Goal: Transaction & Acquisition: Book appointment/travel/reservation

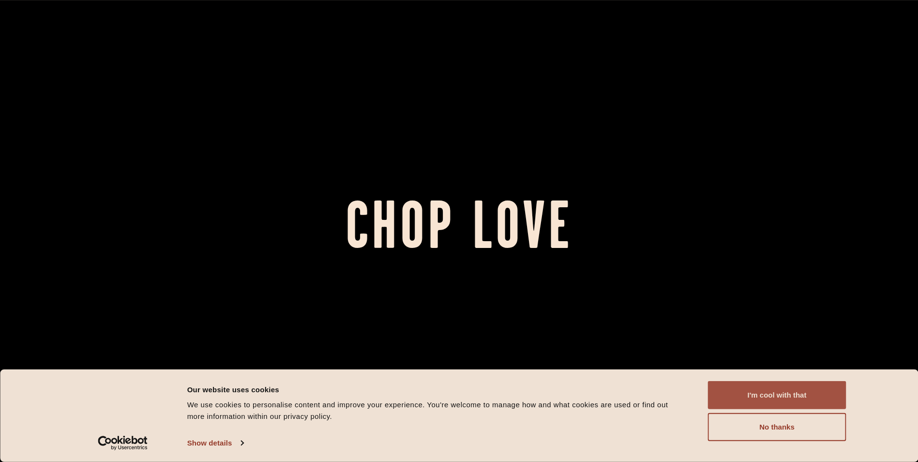
click at [755, 397] on button "I'm cool with that" at bounding box center [777, 395] width 138 height 28
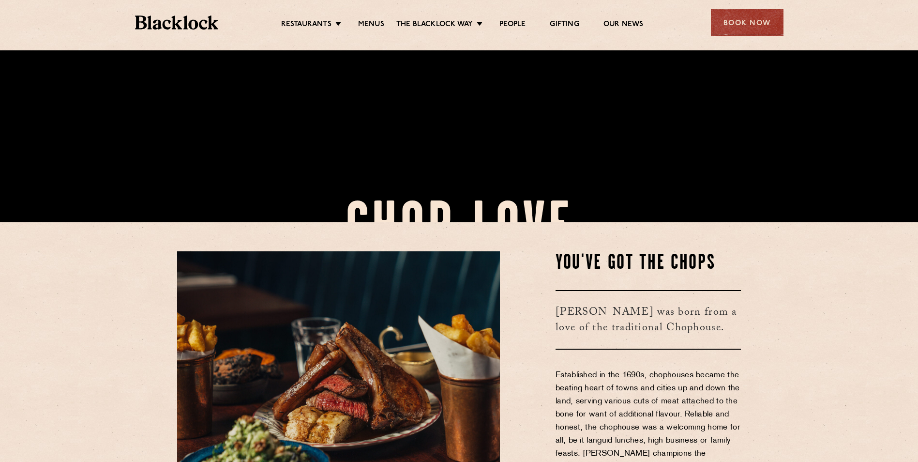
scroll to position [242, 0]
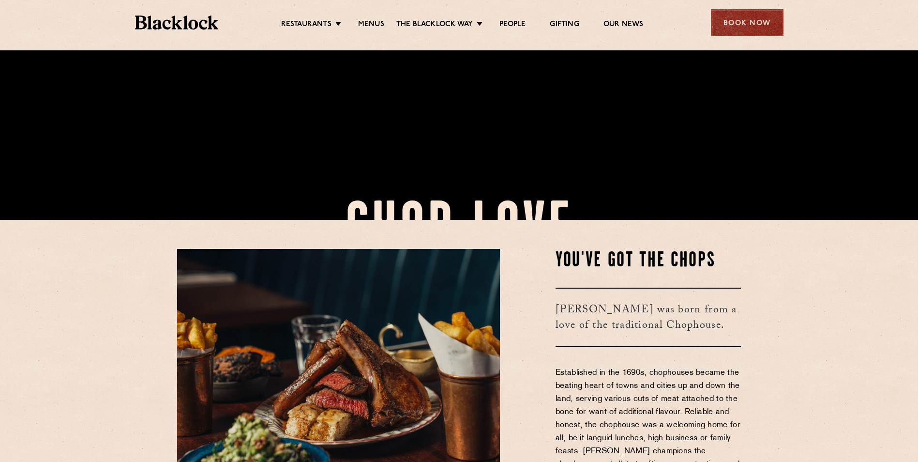
click at [769, 22] on div "Book Now" at bounding box center [747, 22] width 73 height 27
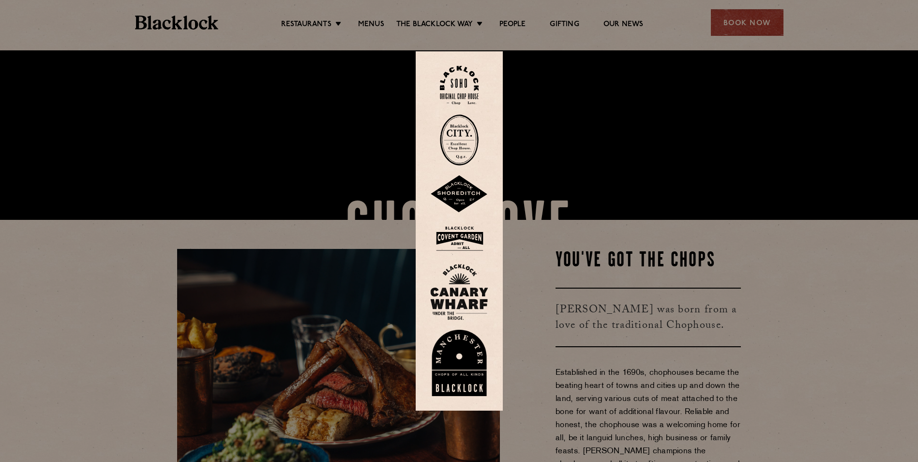
click at [471, 151] on img at bounding box center [459, 139] width 39 height 51
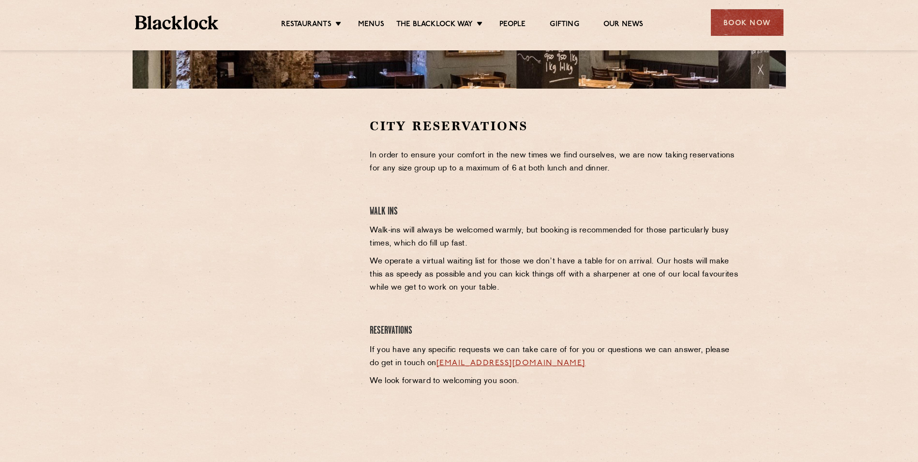
scroll to position [290, 0]
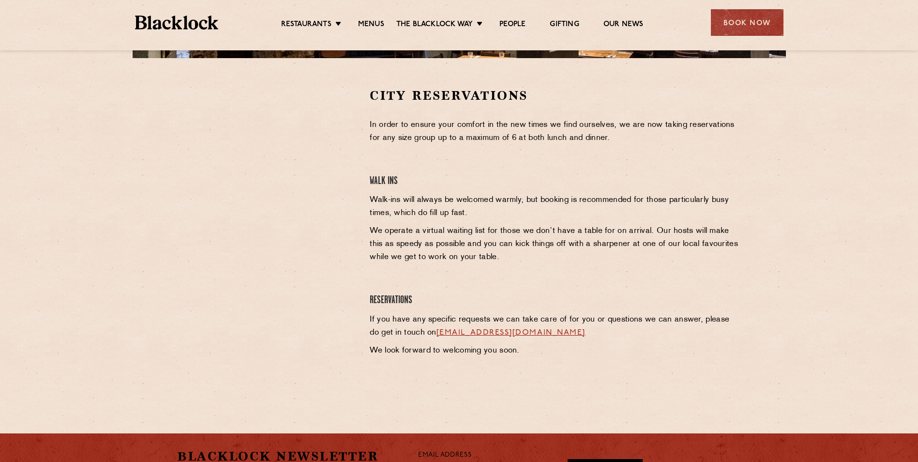
click at [306, 238] on div at bounding box center [266, 233] width 193 height 293
click at [319, 430] on body "Restaurants The [PERSON_NAME] Way Menus News Gifting Our People Restaurants [GE…" at bounding box center [459, 178] width 918 height 936
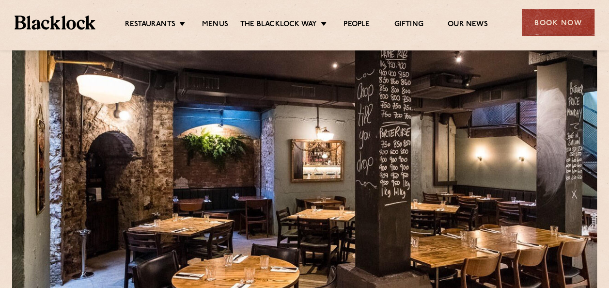
scroll to position [48, 0]
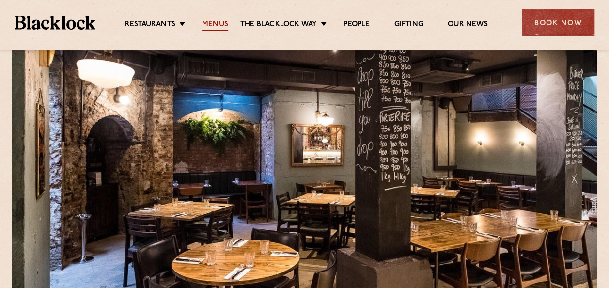
click at [206, 20] on link "Menus" at bounding box center [215, 25] width 26 height 11
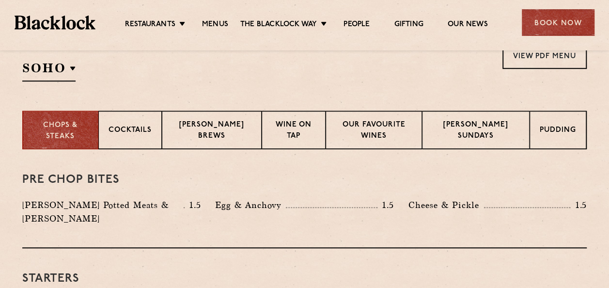
scroll to position [290, 0]
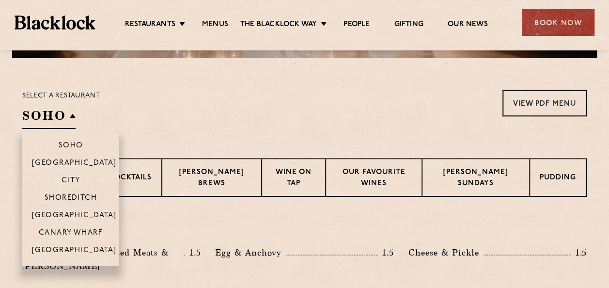
click at [48, 114] on h2 "SOHO" at bounding box center [48, 118] width 53 height 22
click at [76, 183] on p "City" at bounding box center [70, 181] width 19 height 10
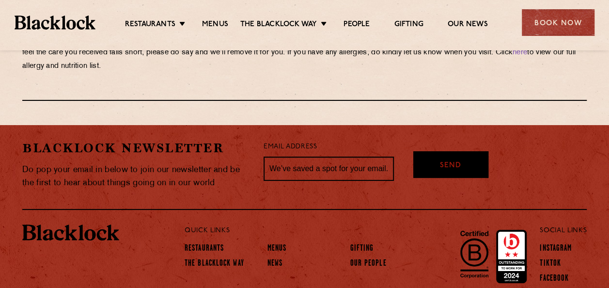
scroll to position [1819, 0]
